Goal: Check status: Check status

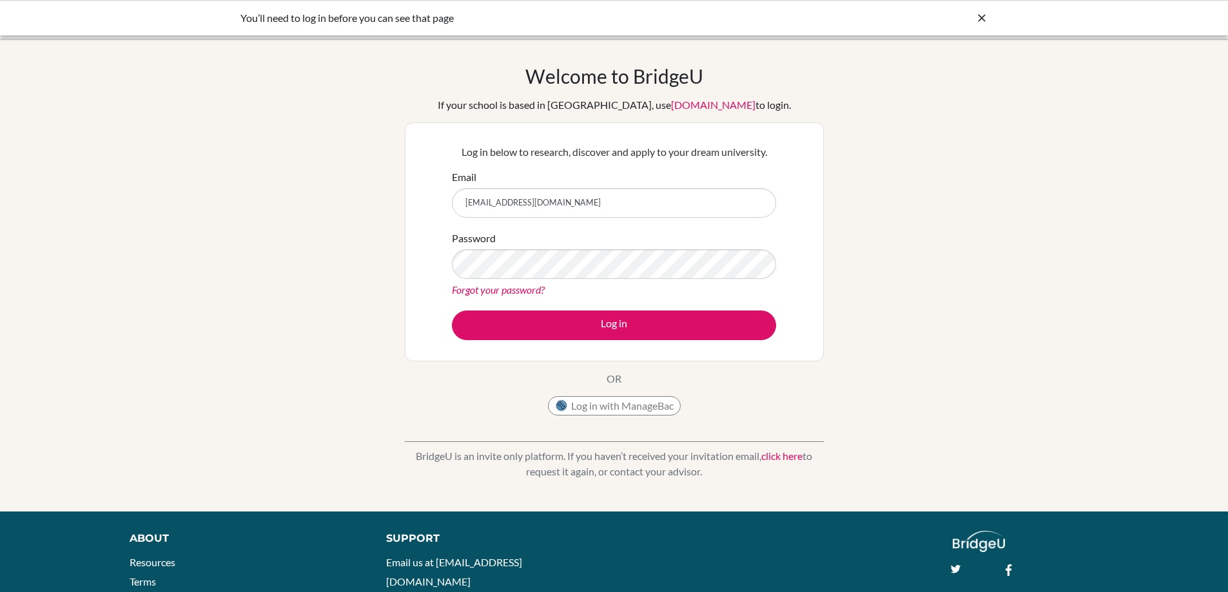
click at [577, 319] on button "Log in" at bounding box center [614, 326] width 324 height 30
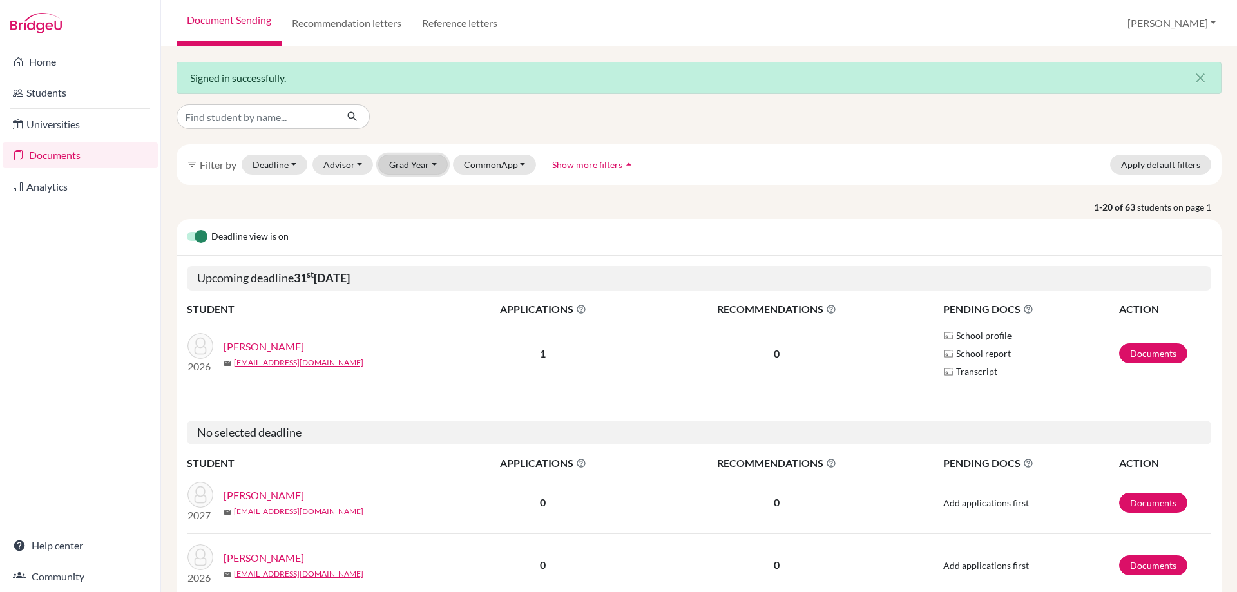
click at [423, 164] on button "Grad Year" at bounding box center [413, 165] width 70 height 20
click at [414, 240] on span "2026" at bounding box center [405, 233] width 23 height 15
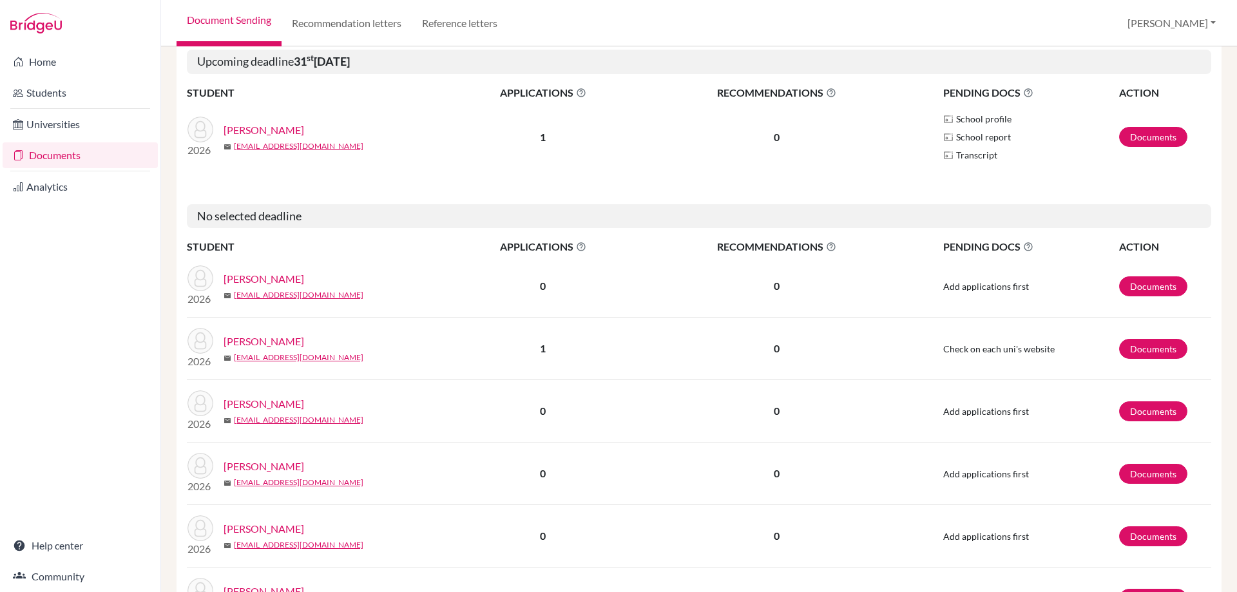
scroll to position [322, 0]
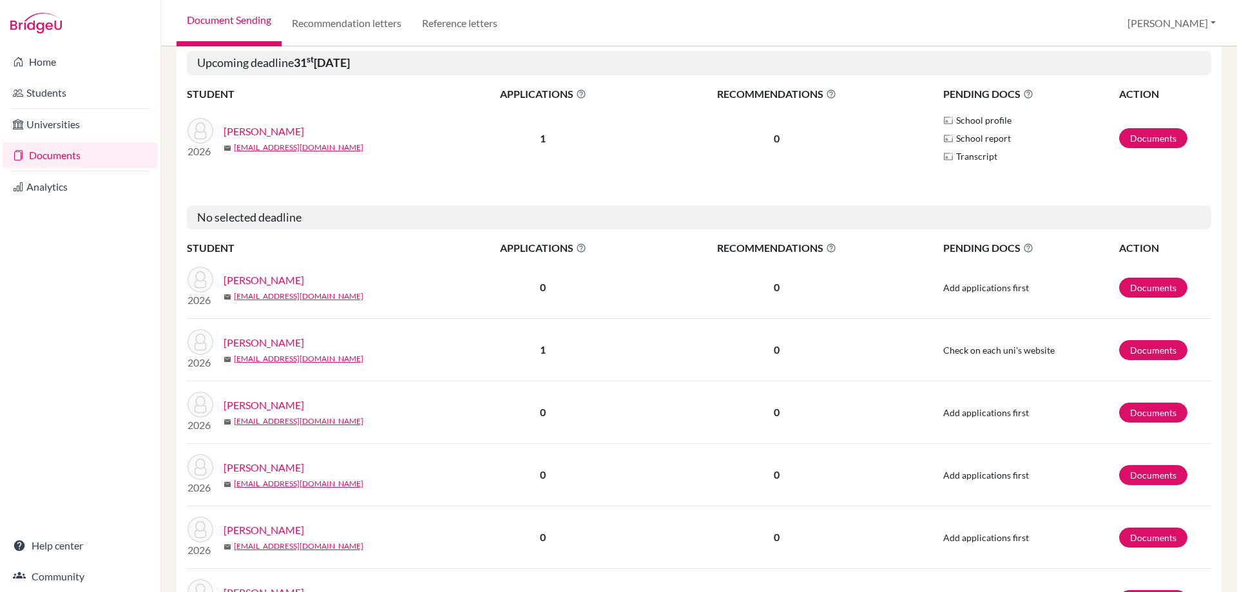
scroll to position [258, 0]
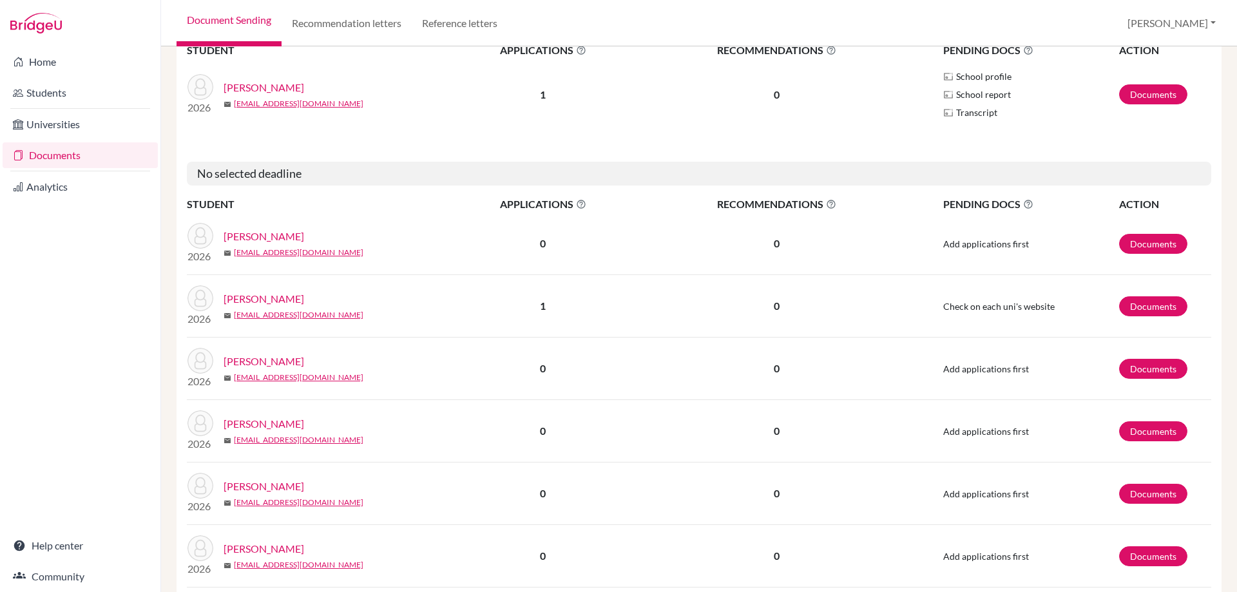
click at [262, 487] on link "Dieguez, Alejandra" at bounding box center [264, 486] width 81 height 15
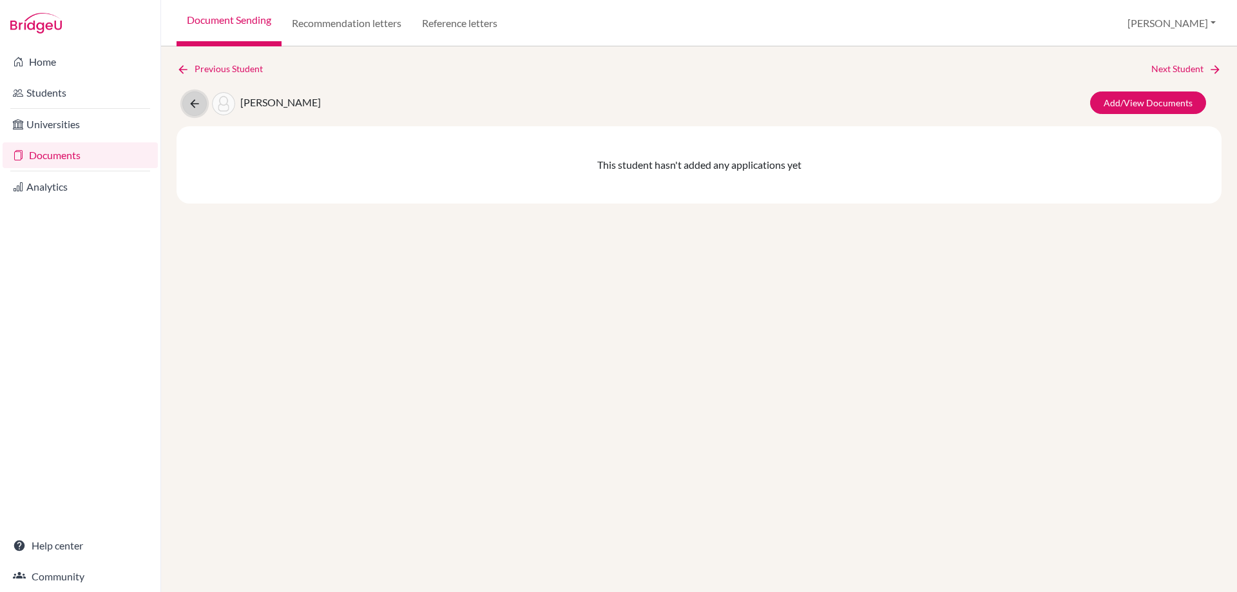
click at [195, 110] on icon at bounding box center [194, 103] width 13 height 13
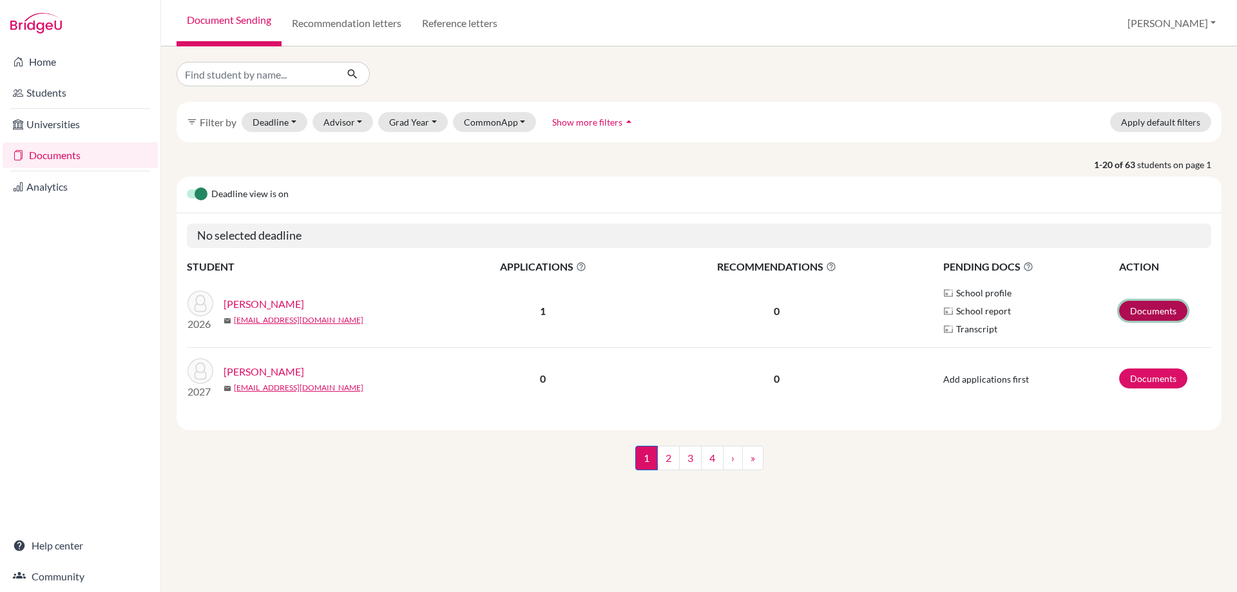
click at [1154, 312] on link "Documents" at bounding box center [1153, 311] width 68 height 20
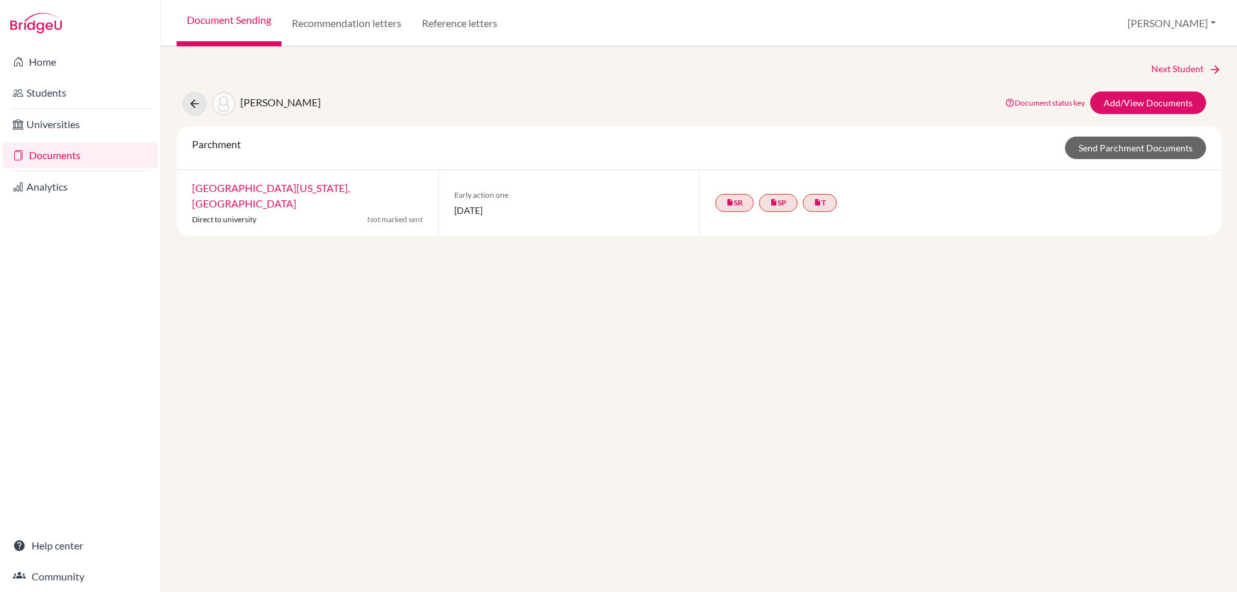
click at [757, 191] on div "insert_drive_file SR insert_drive_file SP insert_drive_file T" at bounding box center [778, 202] width 127 height 23
click at [750, 194] on link "insert_drive_file SR" at bounding box center [734, 203] width 39 height 18
click at [788, 198] on link "insert_drive_file SP" at bounding box center [778, 203] width 39 height 18
click at [822, 199] on icon "insert_drive_file" at bounding box center [818, 203] width 8 height 8
click at [789, 225] on div "Next Student Mikolji, Avery Document status key TR Requirement. Document not up…" at bounding box center [699, 319] width 1076 height 546
